Goal: Task Accomplishment & Management: Manage account settings

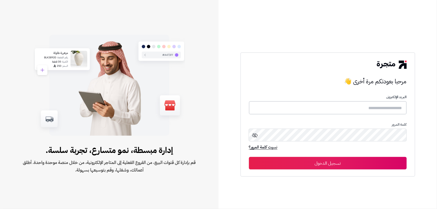
type input "*****"
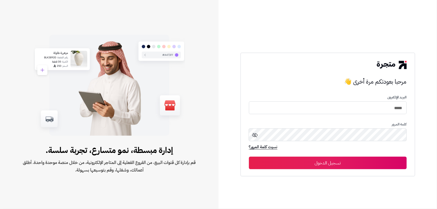
click at [361, 160] on button "تسجيل الدخول" at bounding box center [328, 163] width 158 height 13
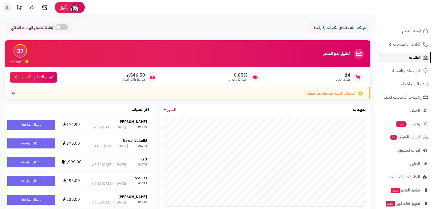
click at [401, 56] on link "الطلبات" at bounding box center [404, 58] width 53 height 12
